Goal: Task Accomplishment & Management: Complete application form

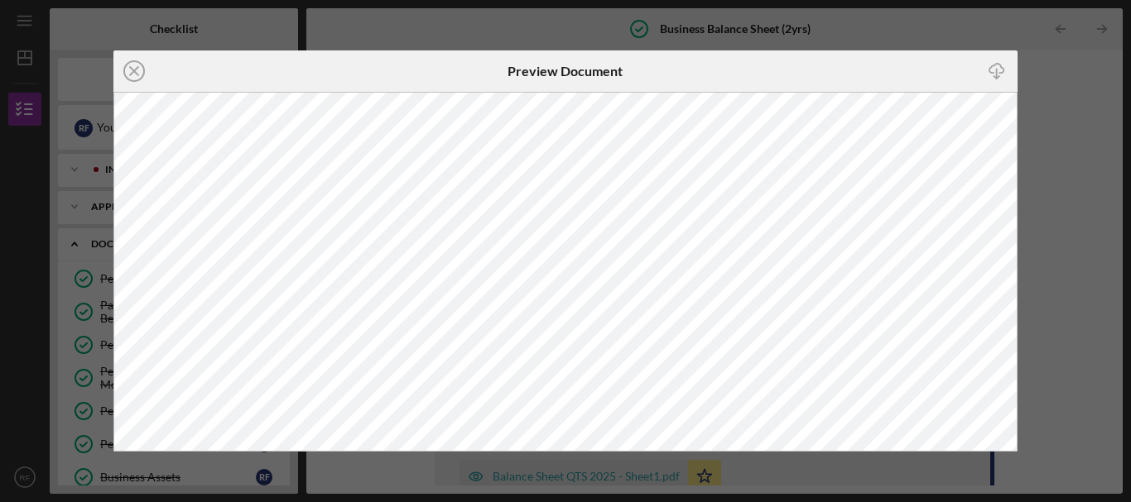
scroll to position [7, 0]
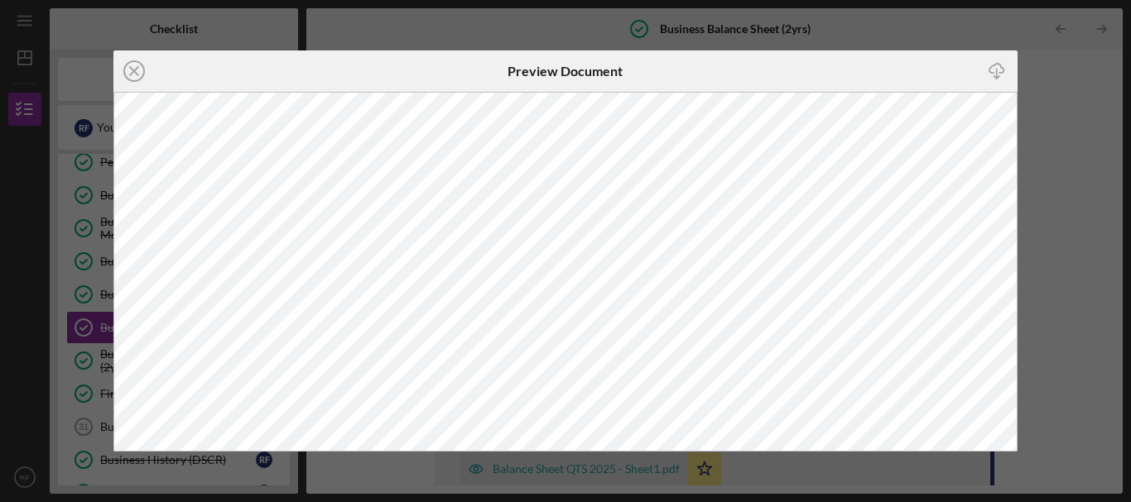
click at [944, 35] on div "Icon/Close Preview Document Icon/Download" at bounding box center [565, 251] width 1131 height 502
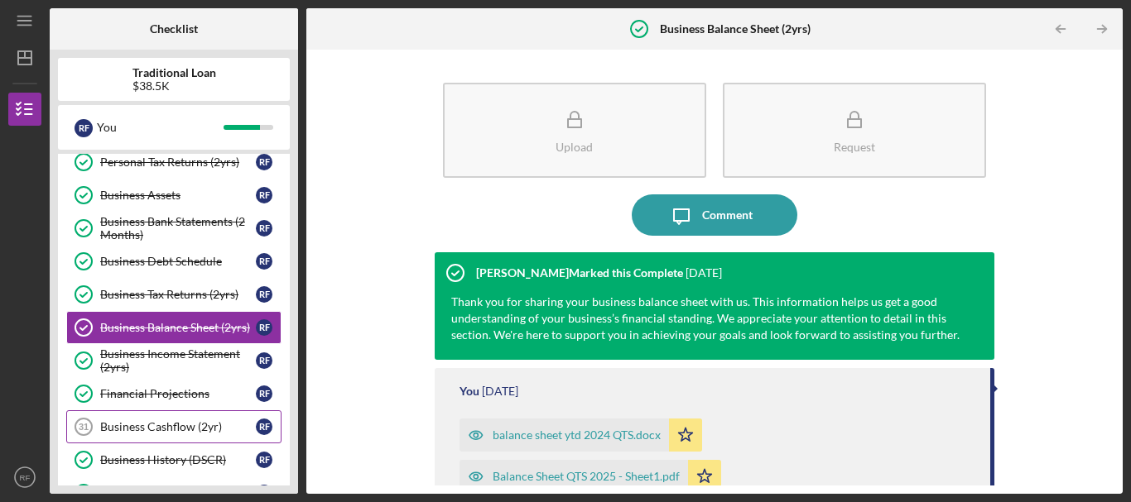
click at [135, 431] on div "Business Cashflow (2yr)" at bounding box center [178, 426] width 156 height 13
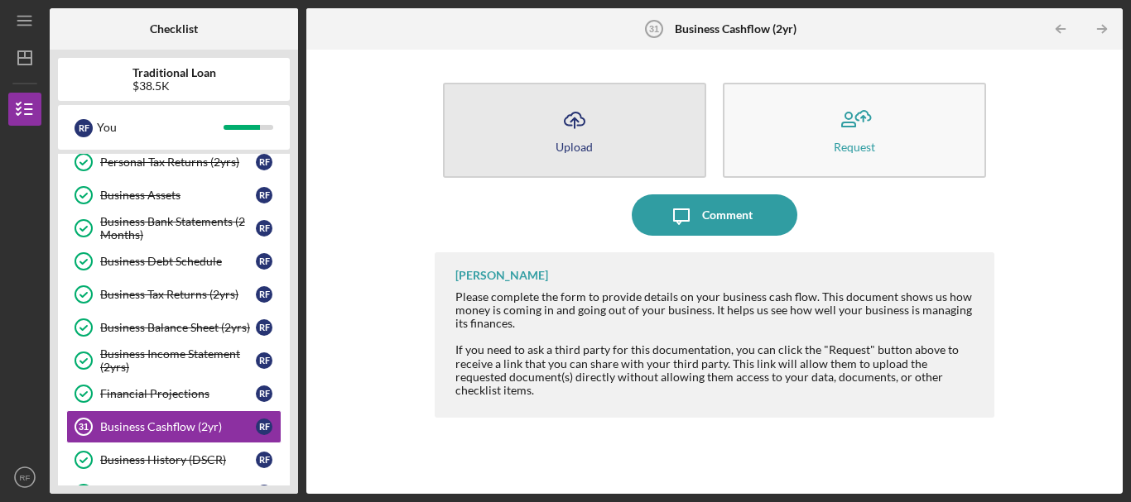
click at [577, 132] on icon "Icon/Upload" at bounding box center [574, 119] width 41 height 41
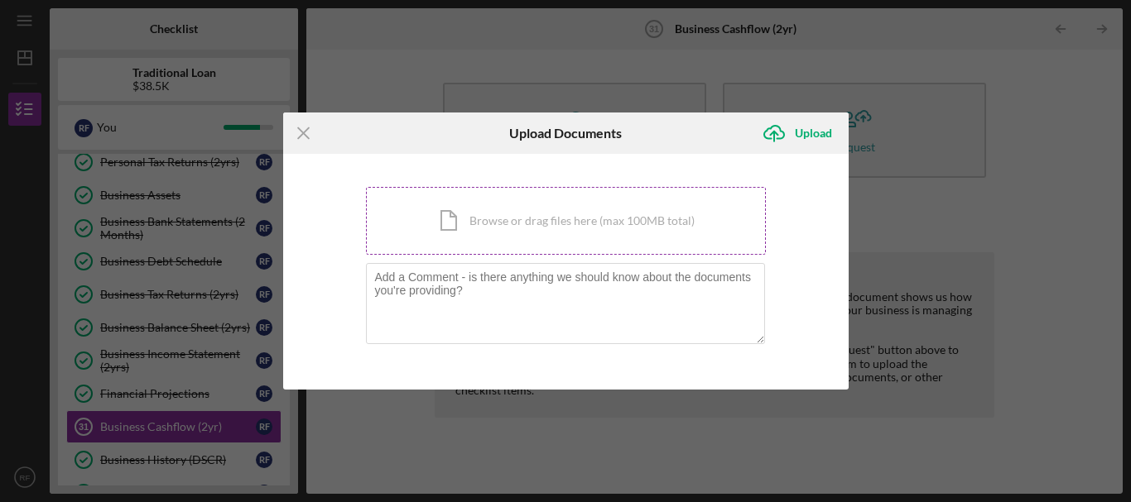
click at [545, 219] on div "Icon/Document Browse or drag files here (max 100MB total) Tap to choose files o…" at bounding box center [566, 221] width 400 height 68
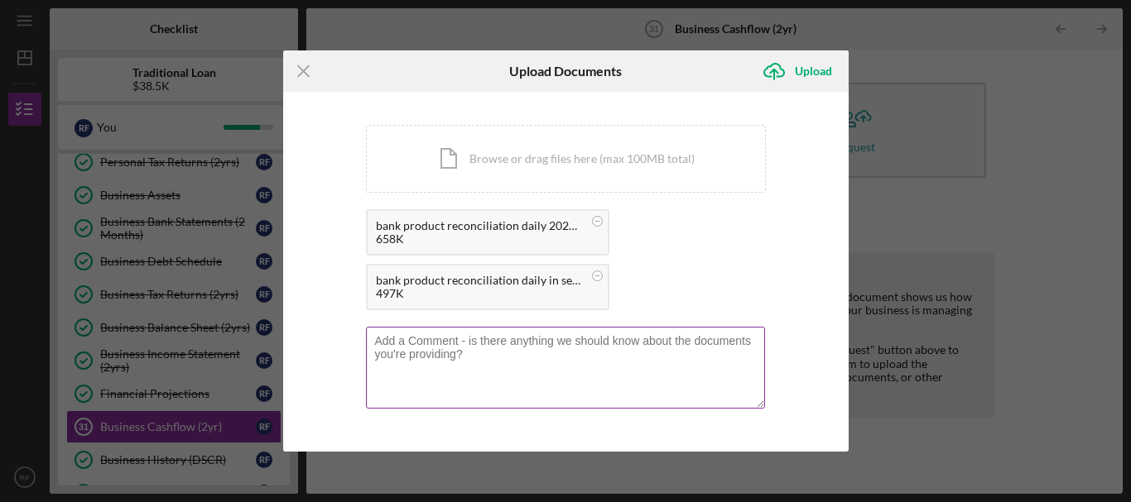
click at [562, 339] on textarea at bounding box center [565, 367] width 399 height 81
type textarea "these are the statements i requested and received from liberty"
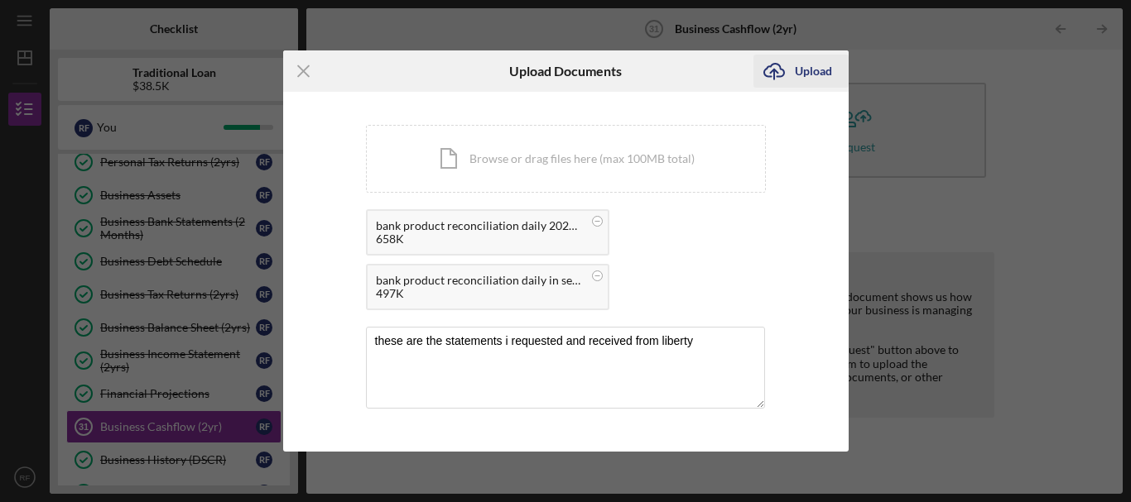
click at [823, 72] on div "Upload" at bounding box center [813, 71] width 37 height 33
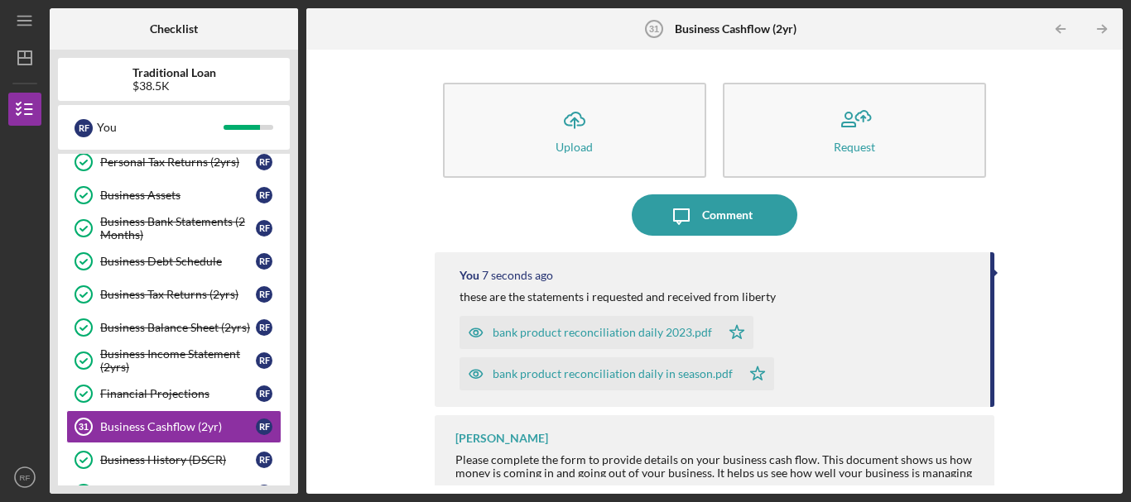
click at [353, 310] on div "Icon/Upload Upload Request Icon/Message Comment You 7 seconds ago these are the…" at bounding box center [715, 272] width 800 height 428
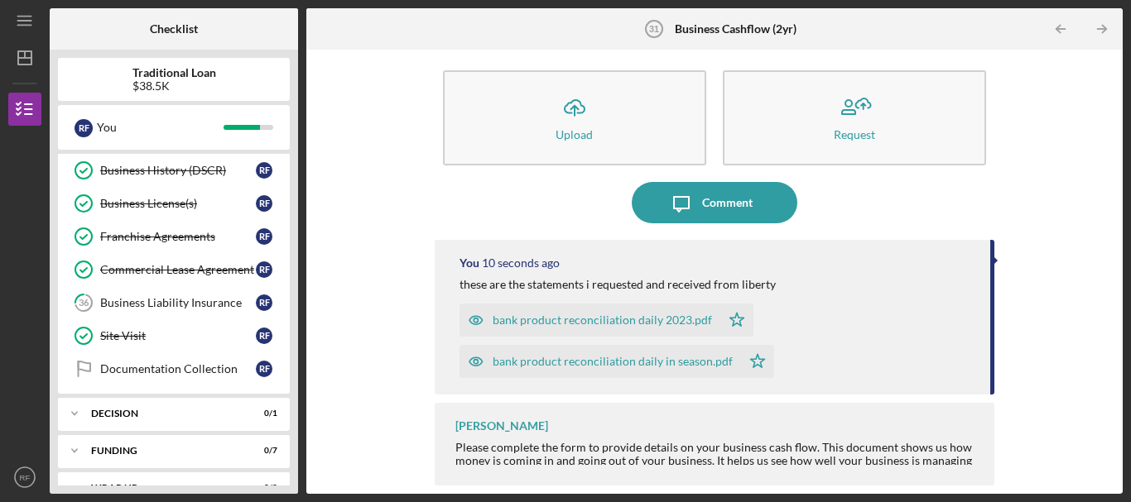
scroll to position [600, 0]
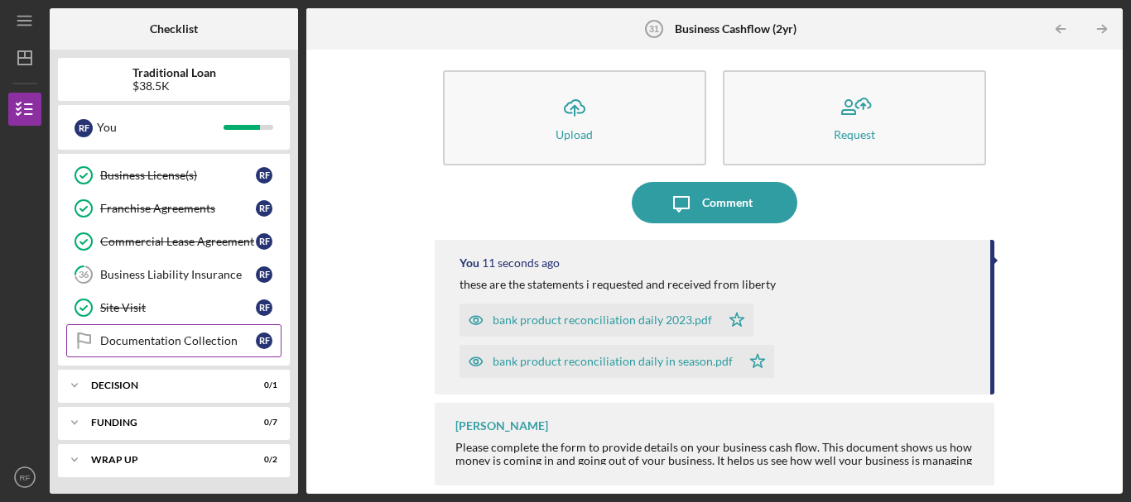
click at [209, 336] on div "Documentation Collection" at bounding box center [178, 340] width 156 height 13
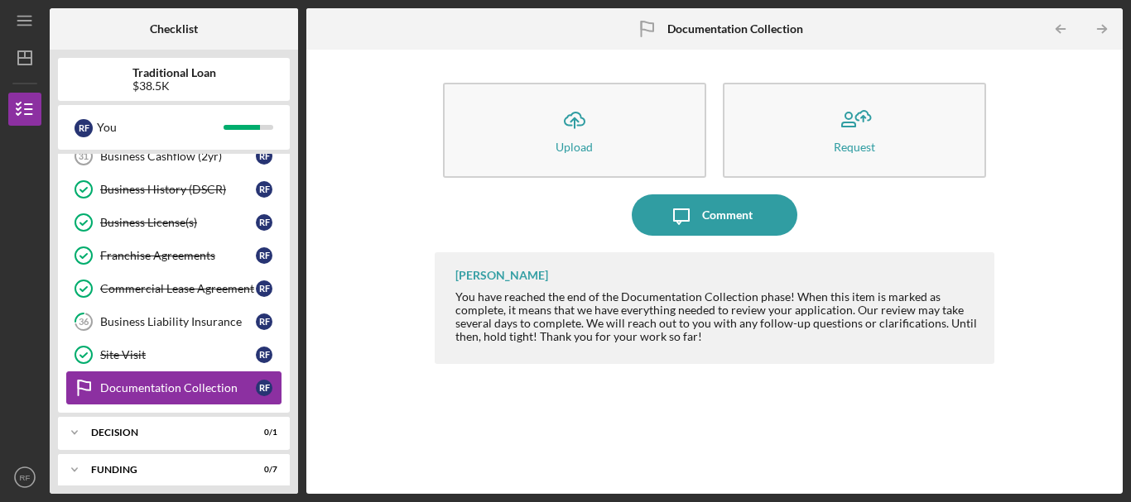
scroll to position [600, 0]
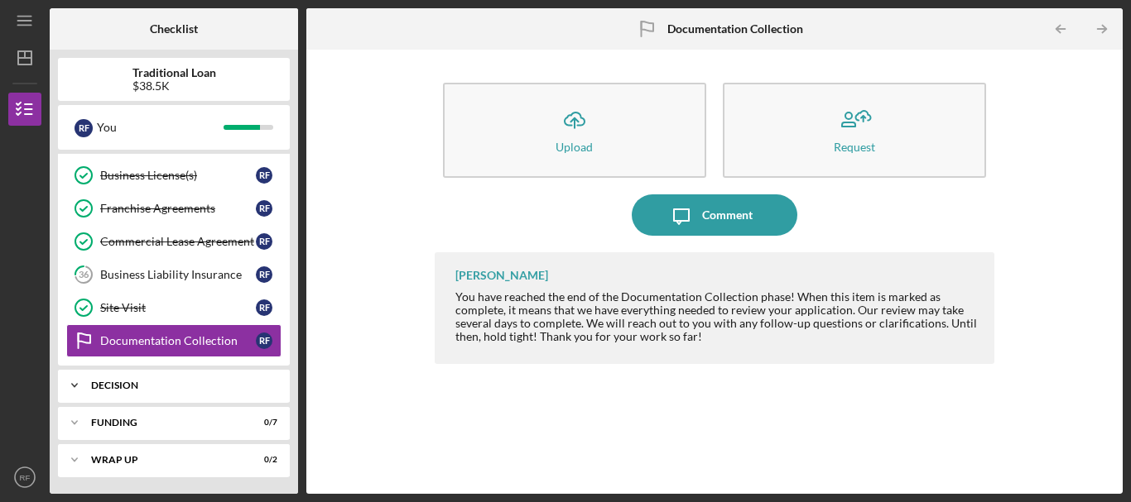
click at [232, 381] on div "Decision" at bounding box center [180, 386] width 178 height 10
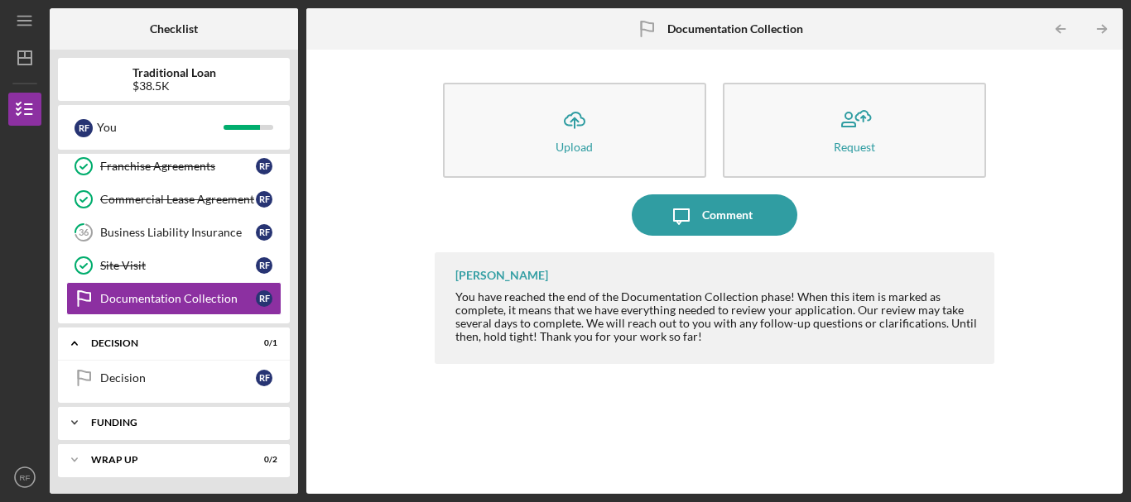
click at [210, 426] on div "Funding" at bounding box center [180, 423] width 178 height 10
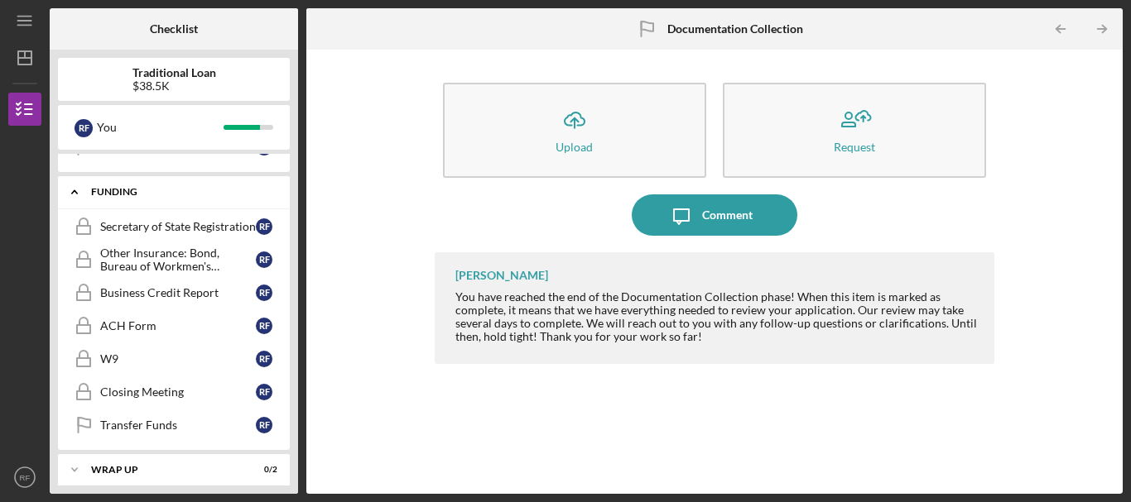
scroll to position [877, 0]
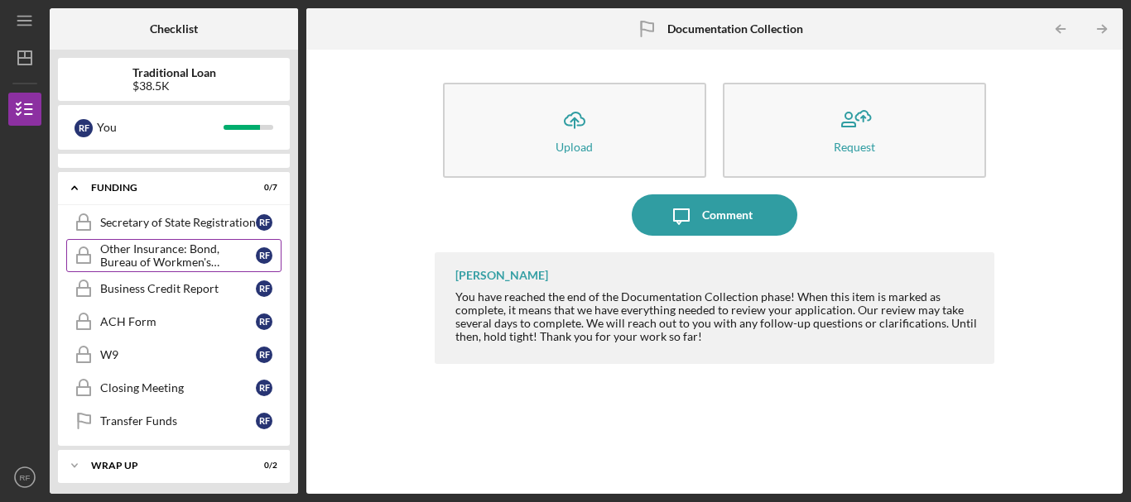
click at [161, 262] on div "Other Insurance: Bond, Bureau of Workmen's Compensation, Life Insurance" at bounding box center [178, 256] width 156 height 26
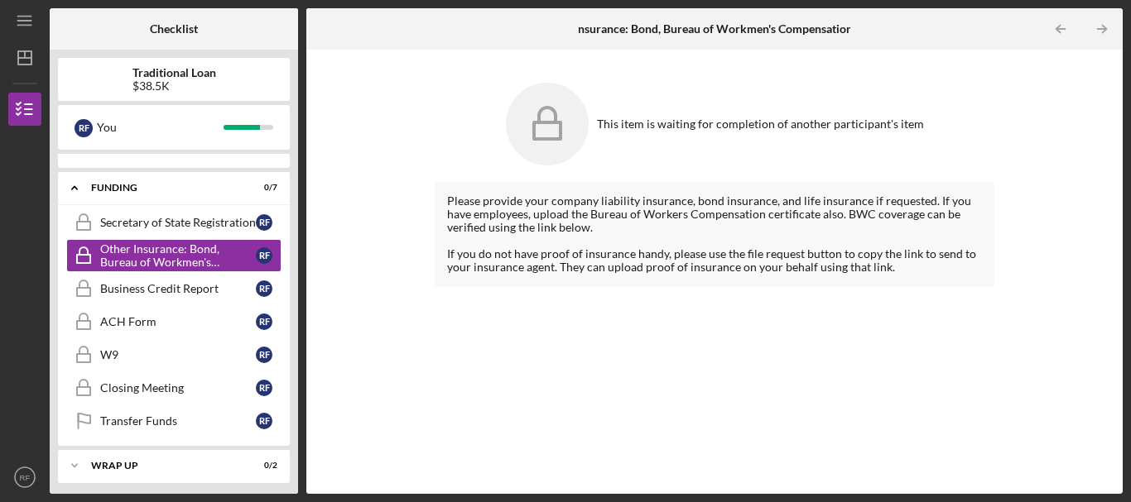
click at [444, 88] on div "This item is waiting for completion of another participant's item" at bounding box center [714, 123] width 559 height 99
